Goal: Book appointment/travel/reservation

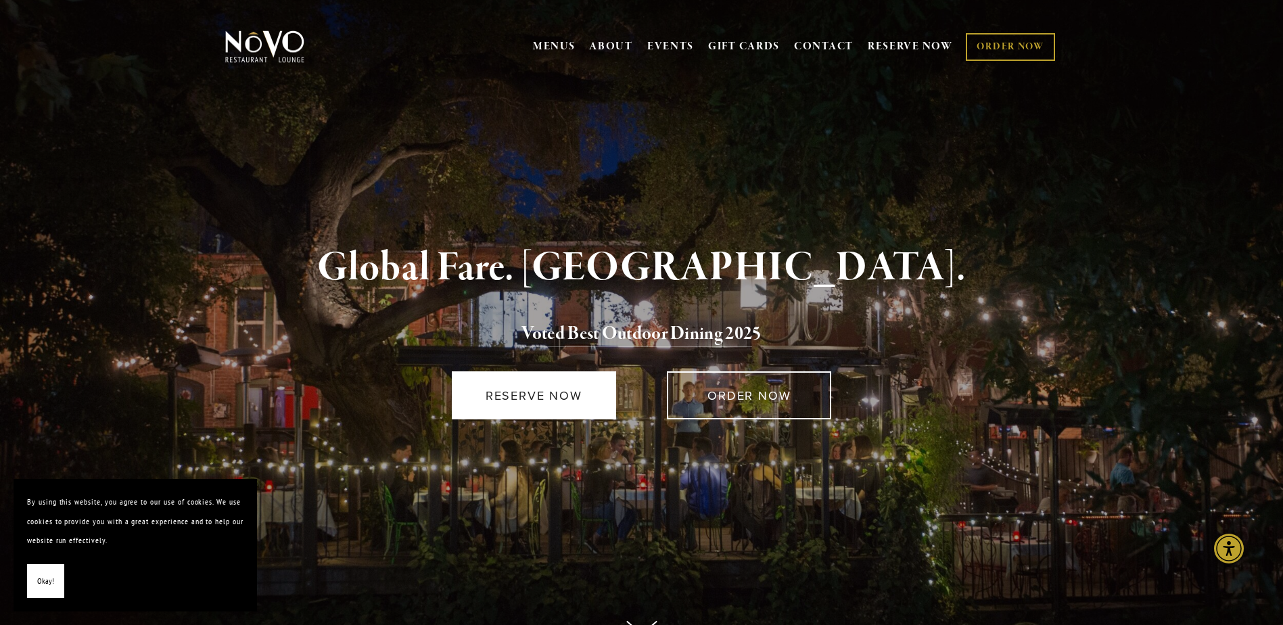
click at [566, 394] on link "RESERVE NOW" at bounding box center [534, 395] width 164 height 48
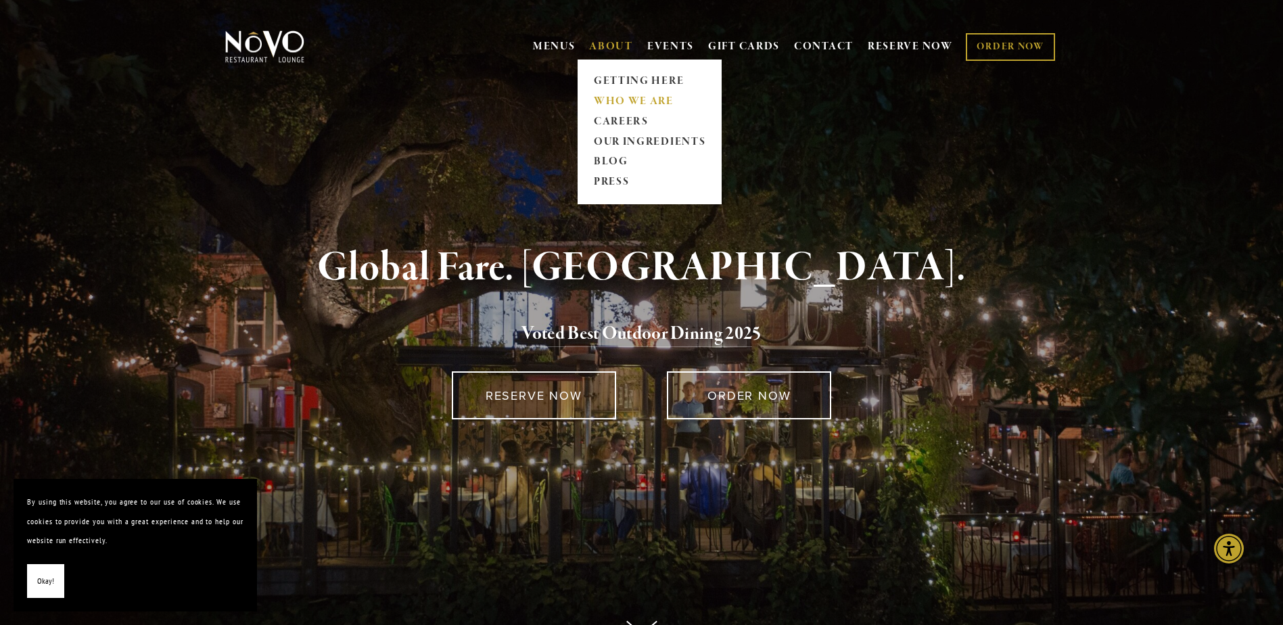
click at [617, 101] on link "WHO WE ARE" at bounding box center [649, 101] width 120 height 20
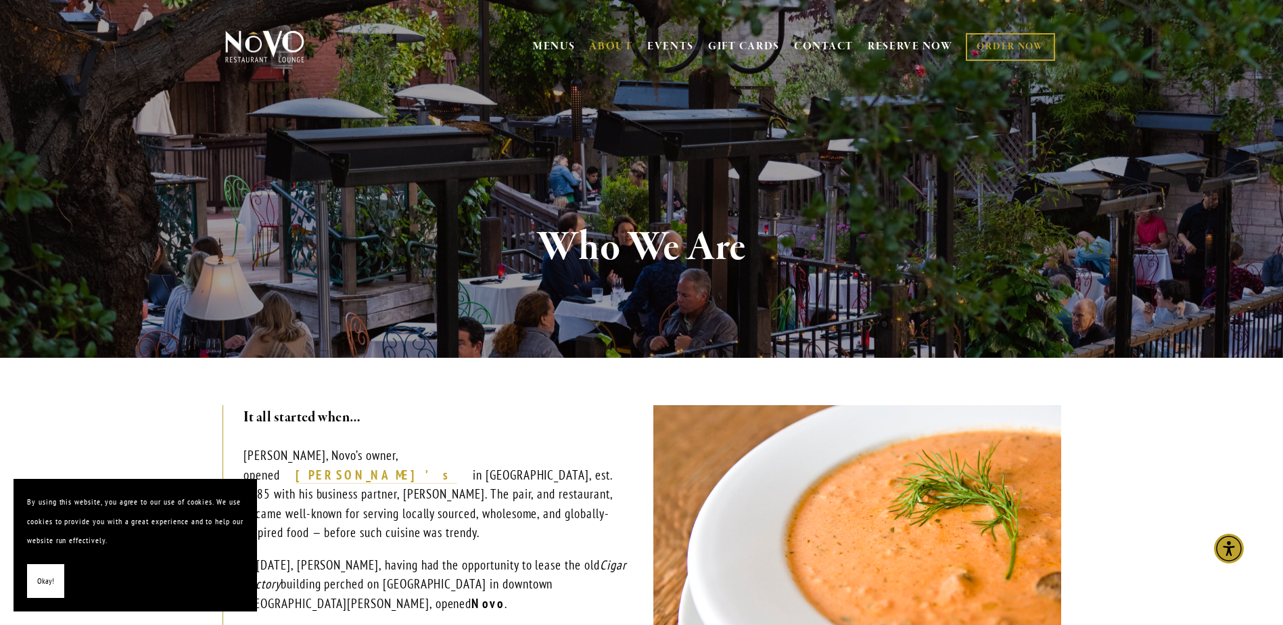
click at [57, 574] on button "Okay!" at bounding box center [45, 581] width 37 height 34
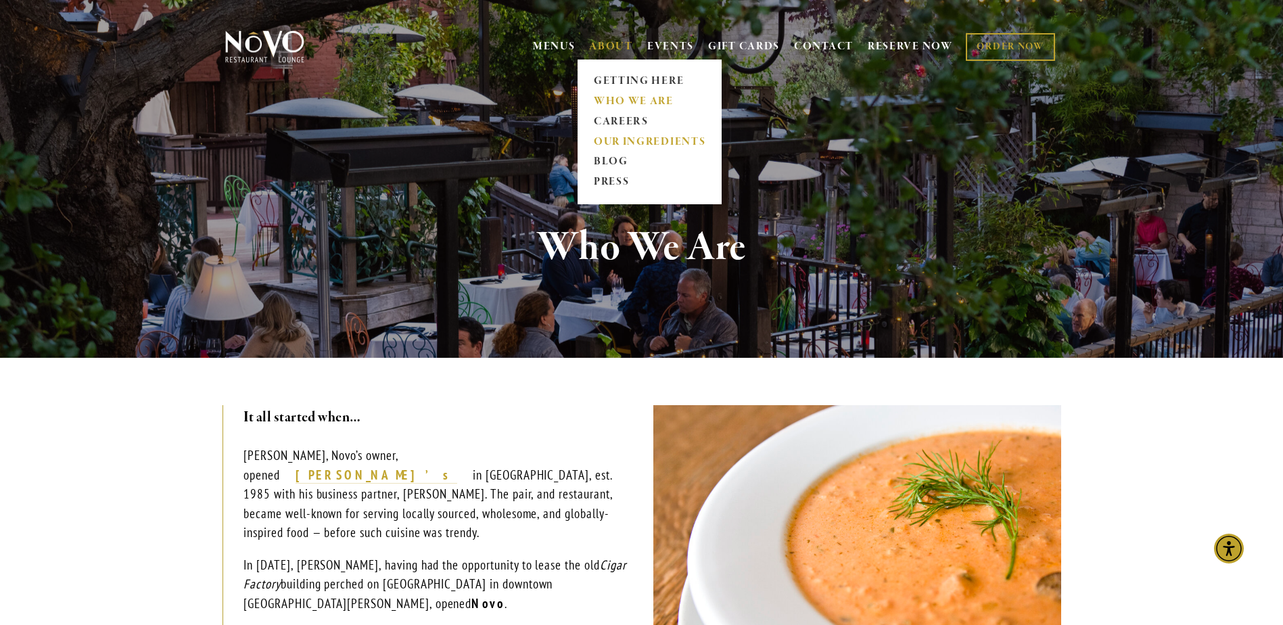
click at [630, 143] on link "OUR INGREDIENTS" at bounding box center [649, 142] width 120 height 20
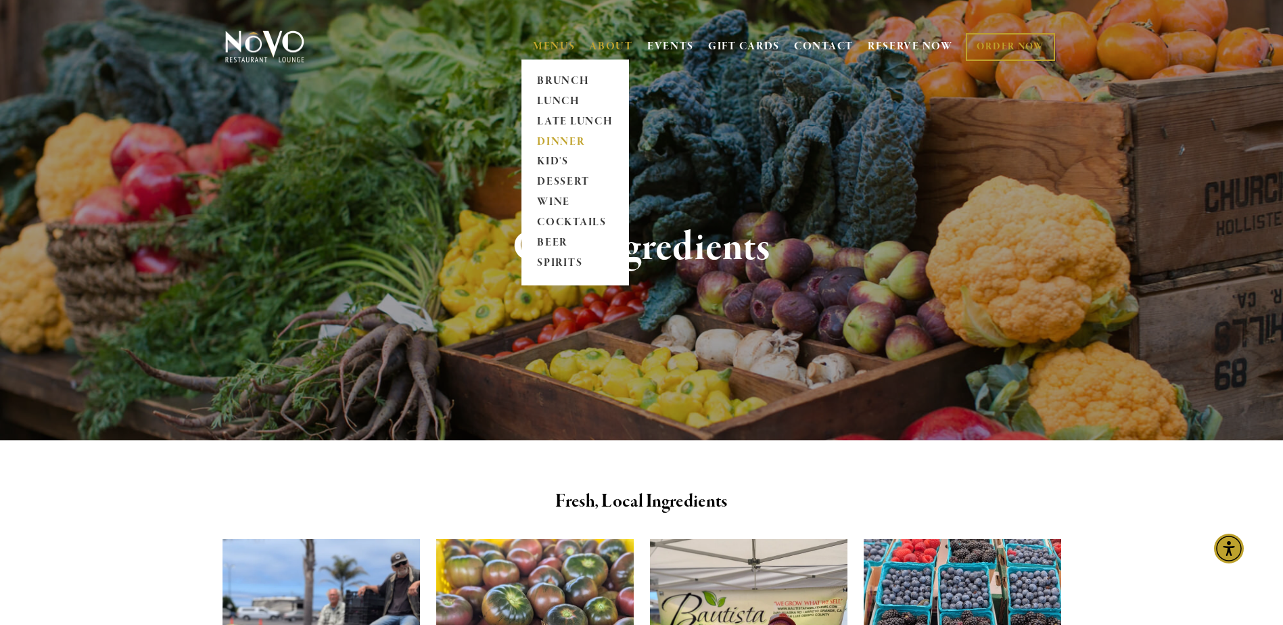
click at [549, 138] on link "DINNER" at bounding box center [575, 142] width 85 height 20
